Goal: Transaction & Acquisition: Purchase product/service

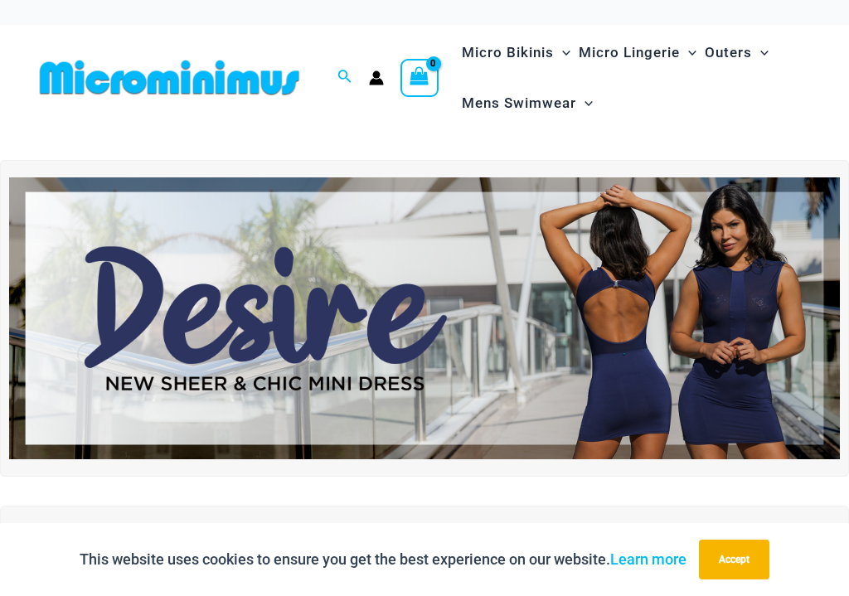
click at [517, 59] on span "Micro Bikinis" at bounding box center [508, 52] width 92 height 42
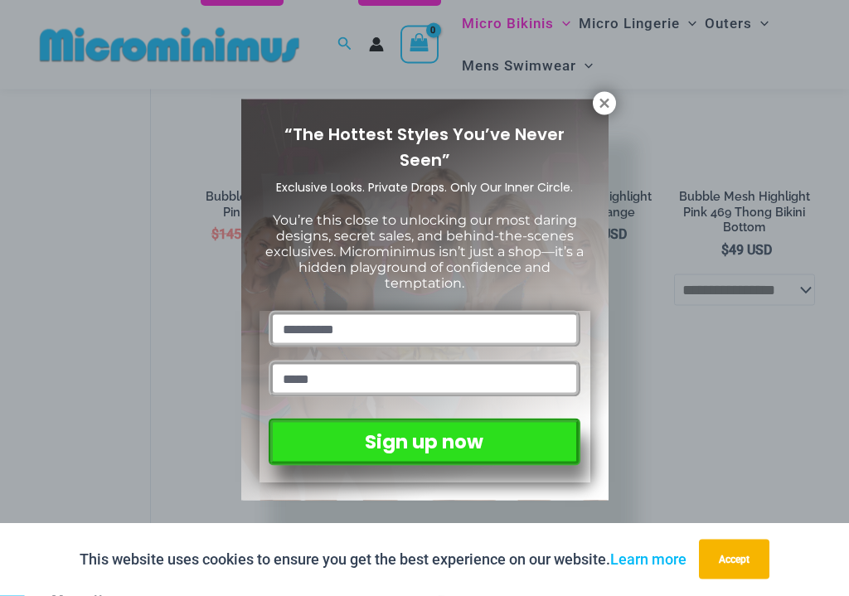
scroll to position [1566, 0]
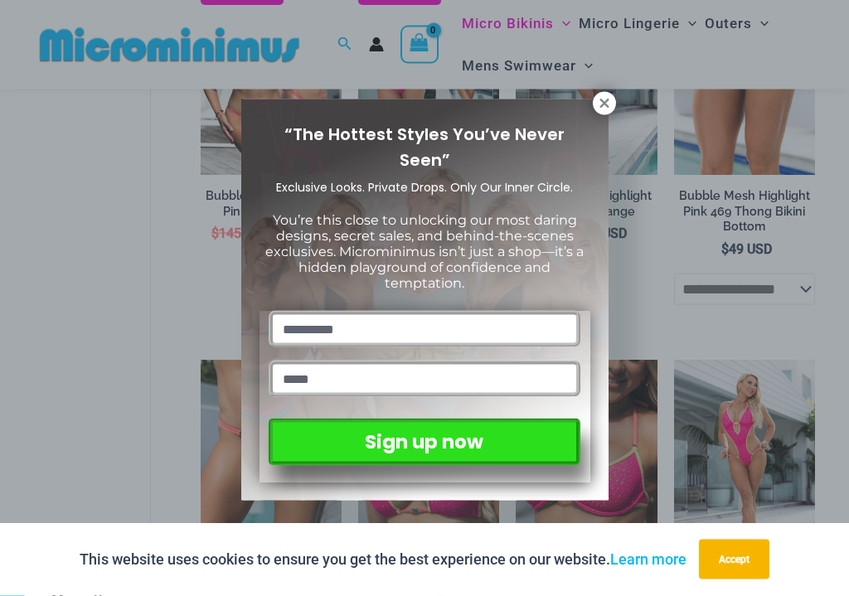
click at [597, 118] on div "“The Hottest Styles You’ve Never Seen” Exclusive Looks. Private Drops. Only Our…" at bounding box center [424, 300] width 367 height 402
click at [597, 108] on icon at bounding box center [604, 103] width 15 height 15
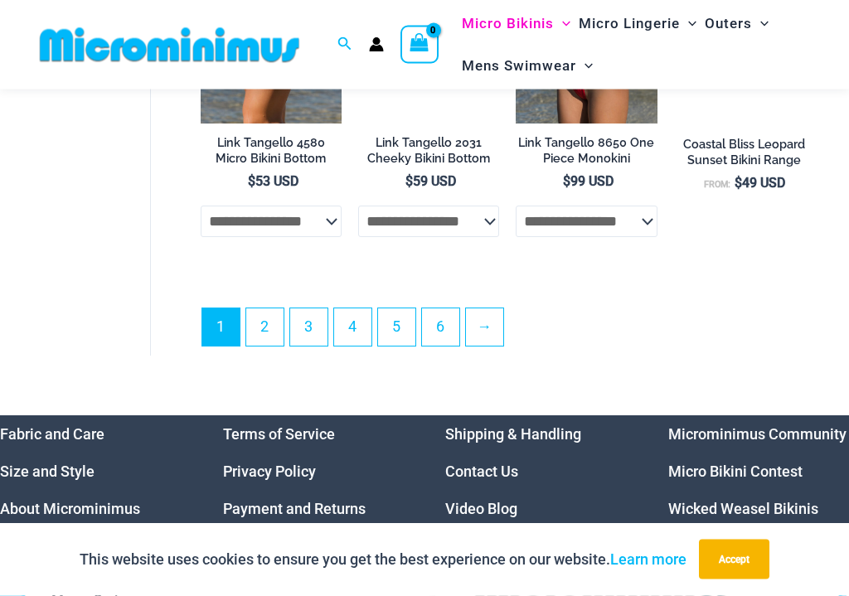
scroll to position [3512, 0]
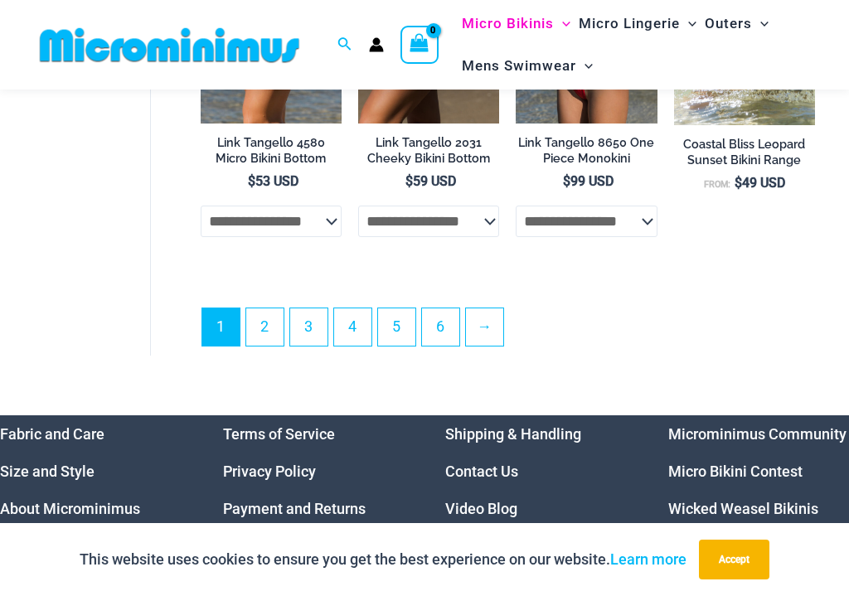
click at [492, 323] on link "→" at bounding box center [484, 326] width 37 height 37
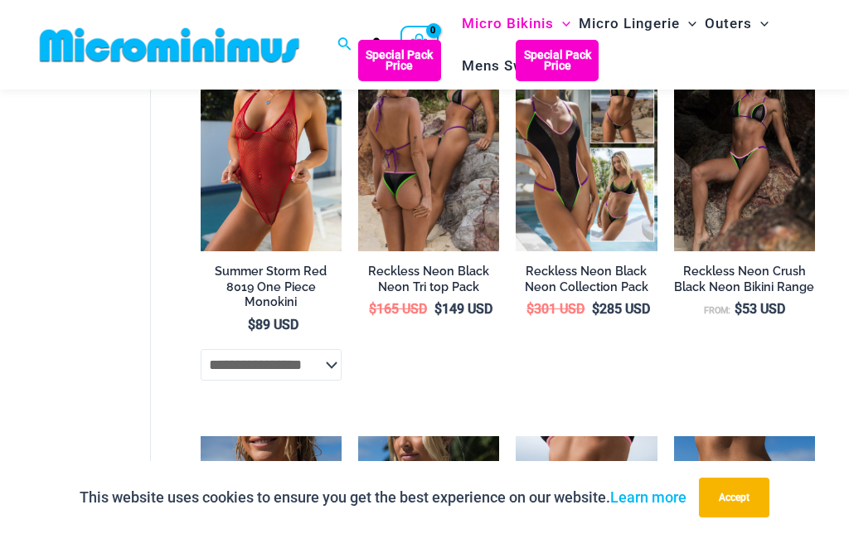
scroll to position [1352, 0]
